Goal: Browse casually

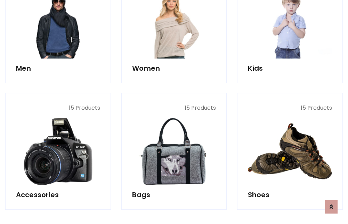
scroll to position [233, 0]
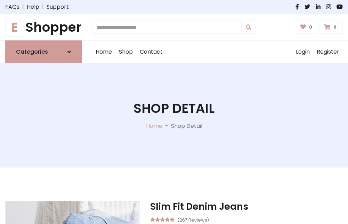
click at [43, 27] on h1 "E Shopper" at bounding box center [43, 26] width 77 height 15
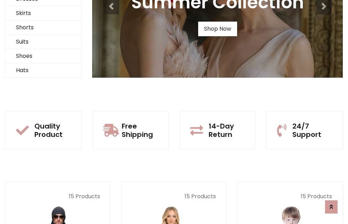
scroll to position [67, 0]
